Goal: Information Seeking & Learning: Learn about a topic

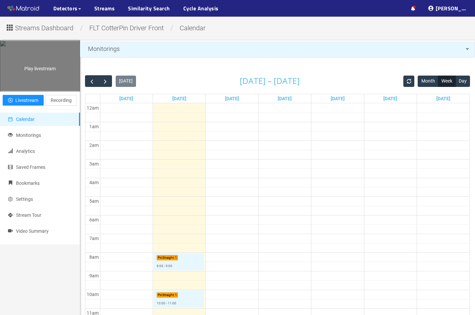
click at [48, 91] on div "Play livestream" at bounding box center [39, 66] width 79 height 50
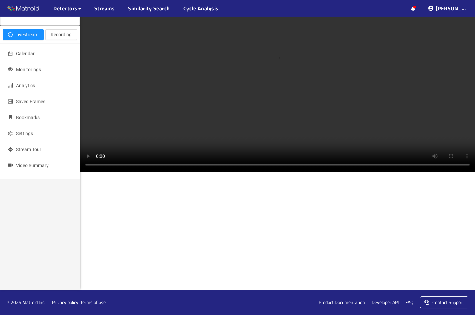
scroll to position [455, 0]
click at [117, 8] on ul "··· Detectors ··· Streams ··· Similarity Search ··· Cycle Analysis ···" at bounding box center [89, 8] width 179 height 17
click at [110, 8] on link "Streams" at bounding box center [104, 8] width 21 height 8
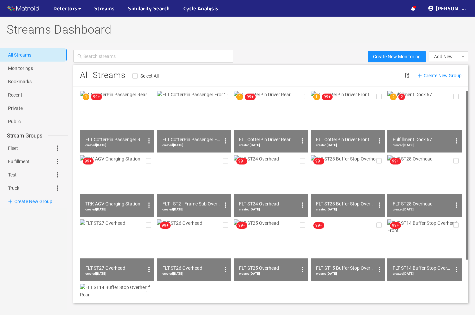
click at [441, 120] on img at bounding box center [424, 122] width 74 height 62
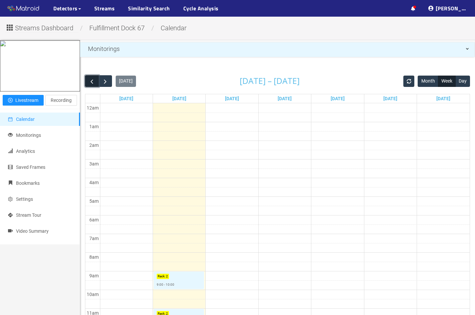
click at [90, 84] on span "button" at bounding box center [91, 81] width 7 height 7
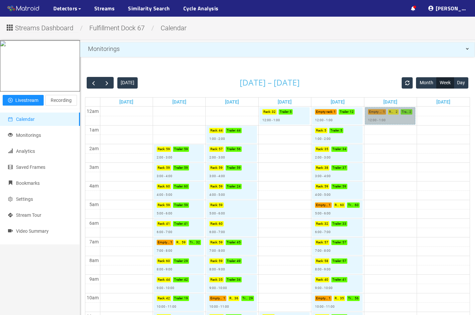
click at [380, 117] on link "Empty rack : 1 Rack : 2 Trailer : 2 12:00 - 1:00" at bounding box center [390, 115] width 51 height 17
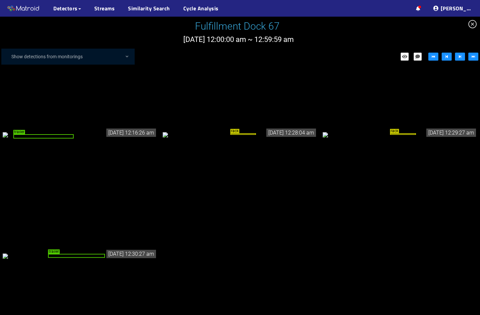
click at [180, 131] on div "rack" at bounding box center [240, 134] width 155 height 7
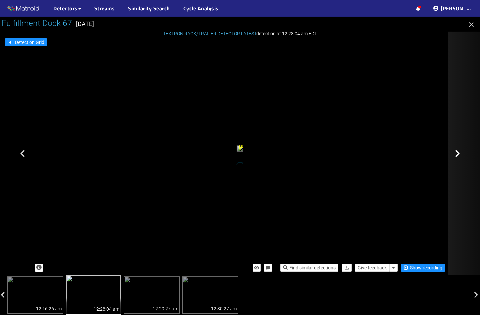
click at [459, 158] on div at bounding box center [481, 154] width 67 height 244
click at [458, 155] on icon at bounding box center [457, 154] width 5 height 8
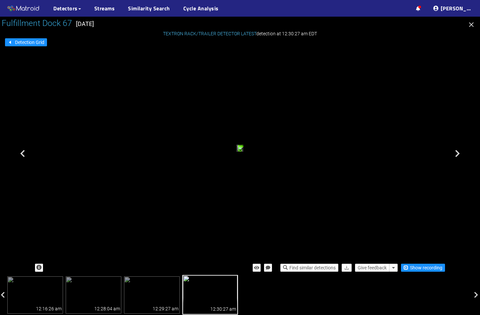
click at [473, 28] on icon "button" at bounding box center [471, 25] width 8 height 8
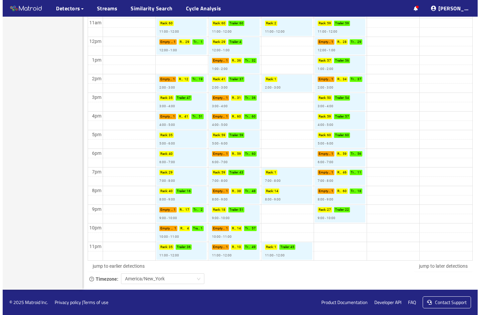
scroll to position [294, 0]
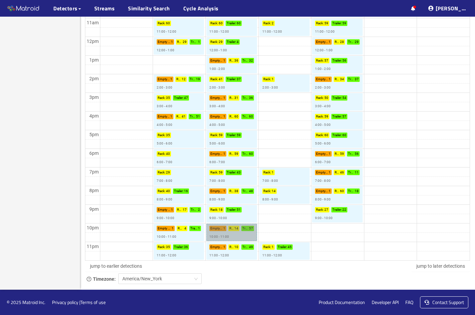
click at [219, 227] on link "Empty rack : 1 Rack : 14 Trailer : 57 10:00 - 11:00" at bounding box center [231, 232] width 51 height 17
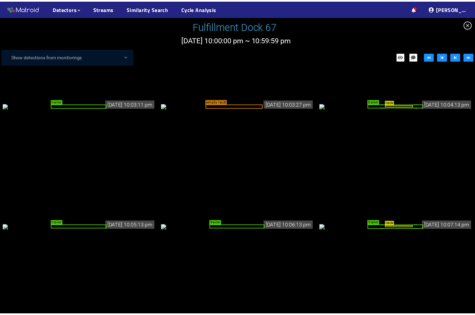
scroll to position [33, 0]
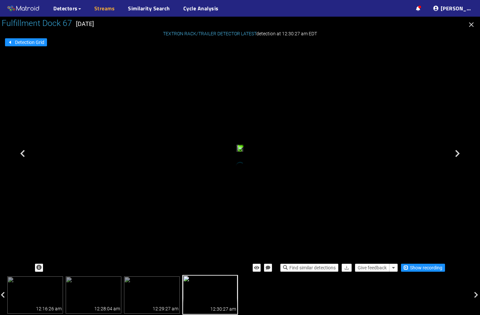
click at [95, 8] on link "Streams" at bounding box center [104, 8] width 21 height 8
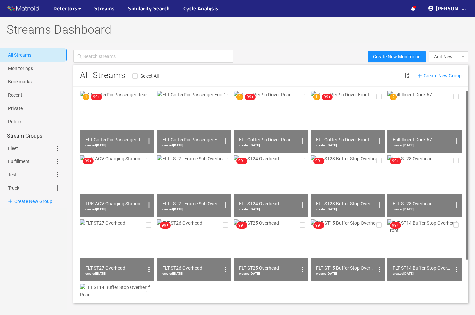
click at [204, 129] on img at bounding box center [194, 122] width 74 height 62
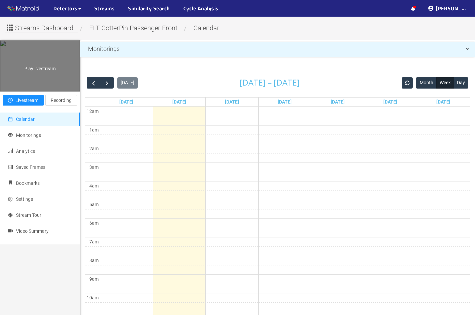
click at [64, 91] on div "Play livestream" at bounding box center [39, 66] width 79 height 50
